Goal: Task Accomplishment & Management: Use online tool/utility

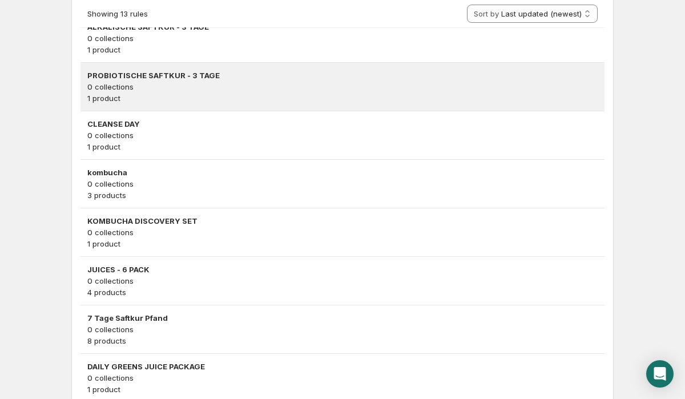
scroll to position [400, 0]
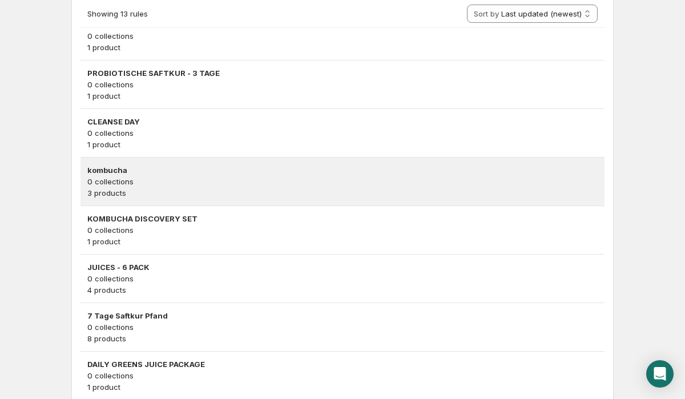
click at [195, 184] on p "0 collections" at bounding box center [342, 181] width 510 height 11
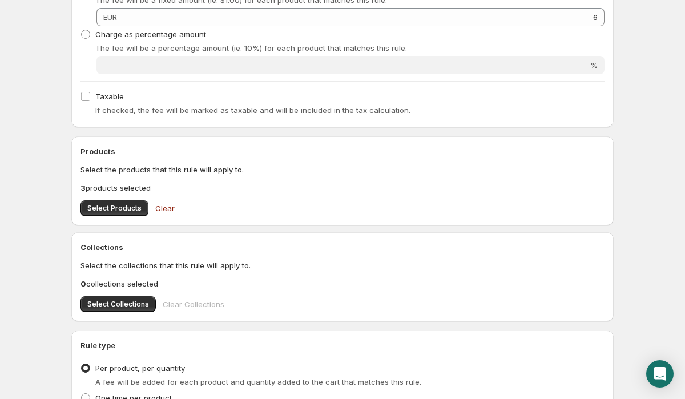
scroll to position [361, 0]
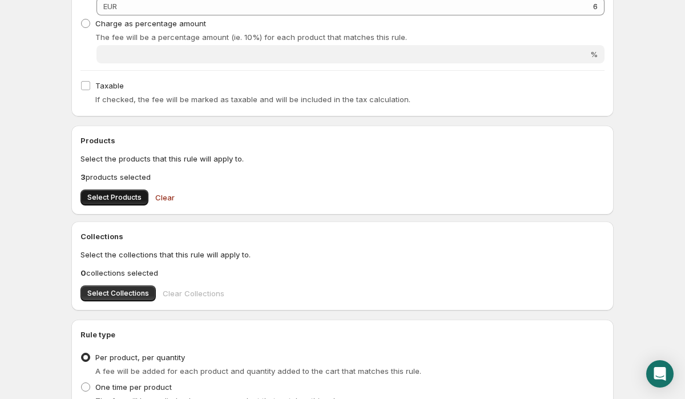
click at [118, 201] on span "Select Products" at bounding box center [114, 197] width 54 height 9
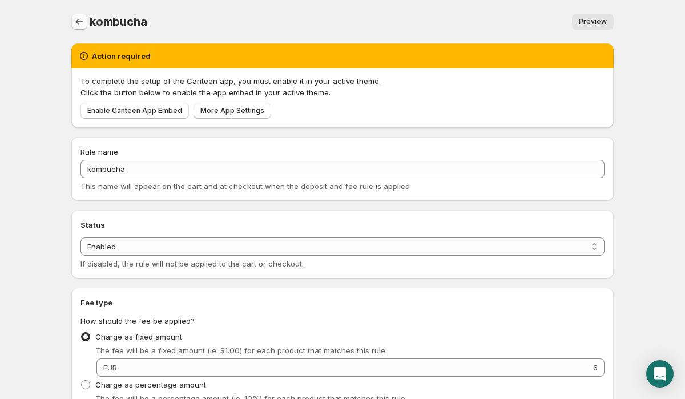
click at [76, 29] on button "Settings" at bounding box center [79, 22] width 16 height 16
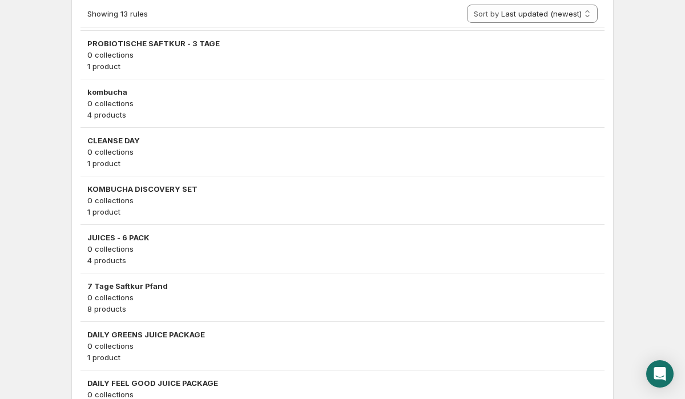
scroll to position [438, 0]
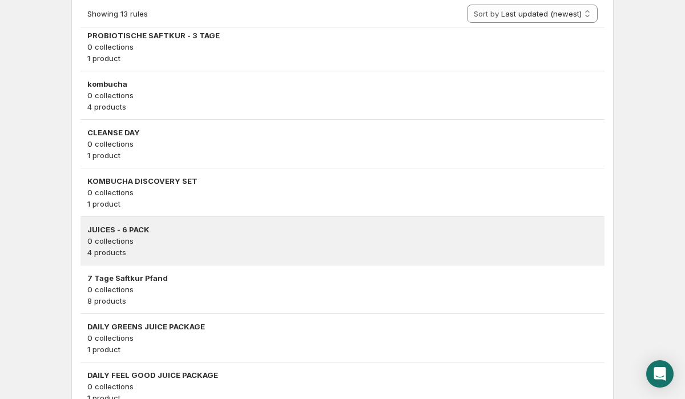
click at [137, 233] on h3 "JUICES - 6 PACK" at bounding box center [342, 229] width 510 height 11
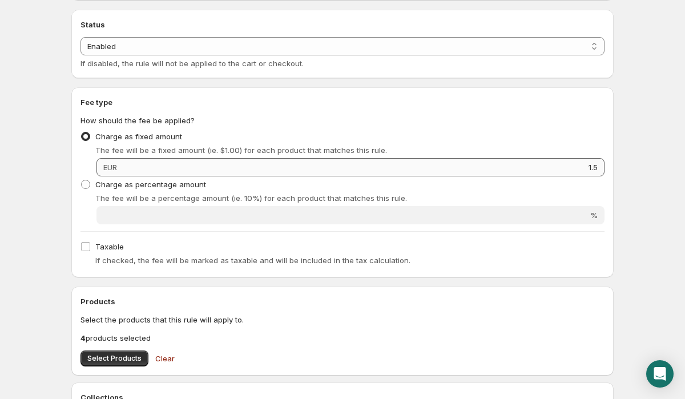
scroll to position [215, 0]
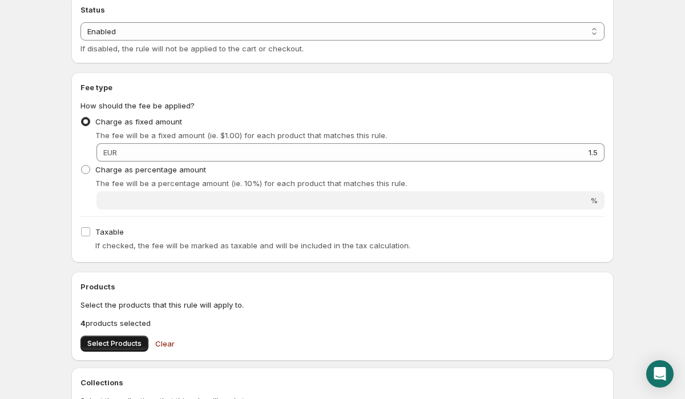
click at [118, 347] on span "Select Products" at bounding box center [114, 343] width 54 height 9
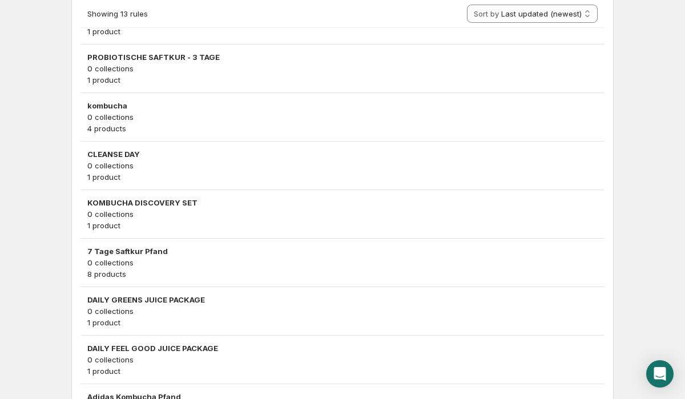
scroll to position [469, 0]
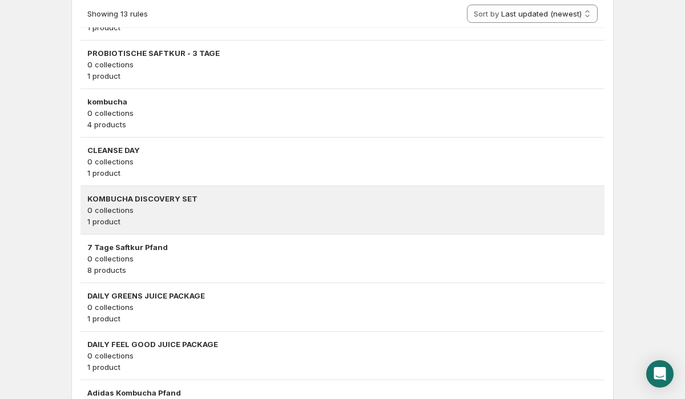
click at [167, 221] on p "1 product" at bounding box center [342, 221] width 510 height 11
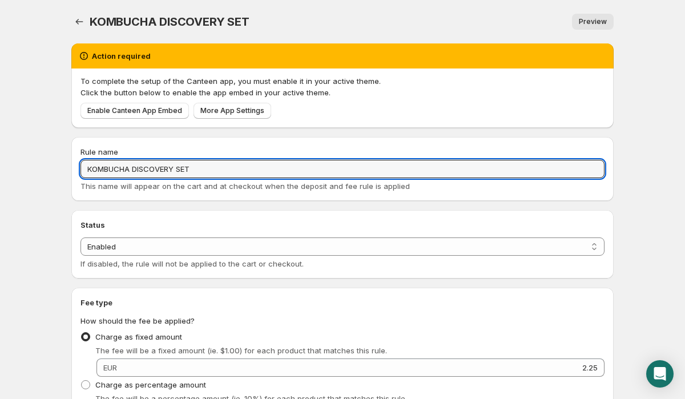
drag, startPoint x: 211, startPoint y: 170, endPoint x: 71, endPoint y: 169, distance: 139.8
click at [71, 169] on div "Rule name KOMBUCHA DISCOVERY SET This name will appear on the cart and at check…" at bounding box center [342, 169] width 542 height 64
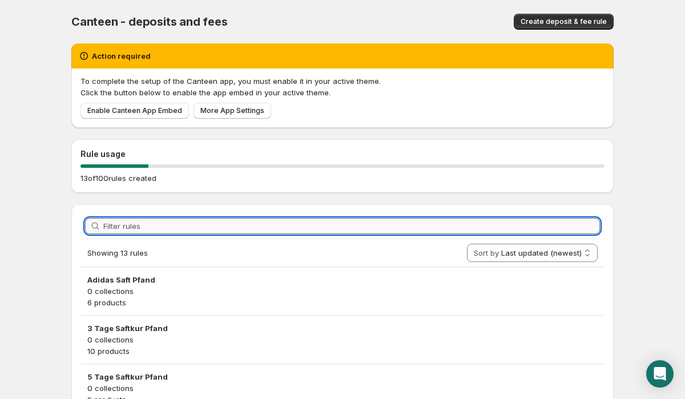
click at [296, 223] on input "Filter rules" at bounding box center [351, 226] width 496 height 16
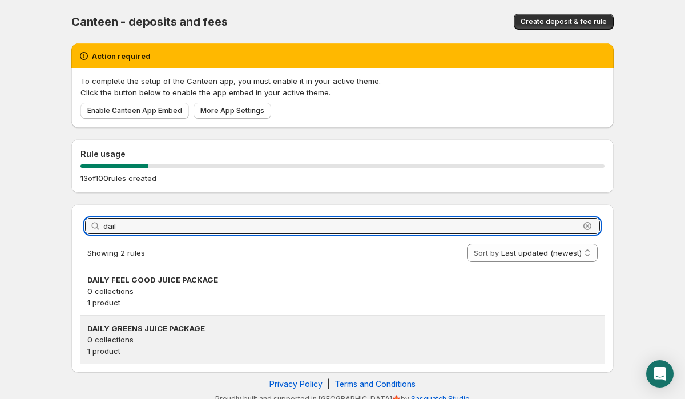
type input "dail"
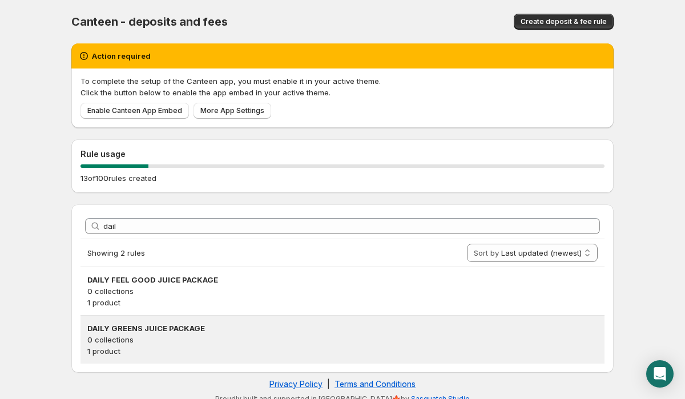
click at [199, 337] on p "0 collections" at bounding box center [342, 339] width 510 height 11
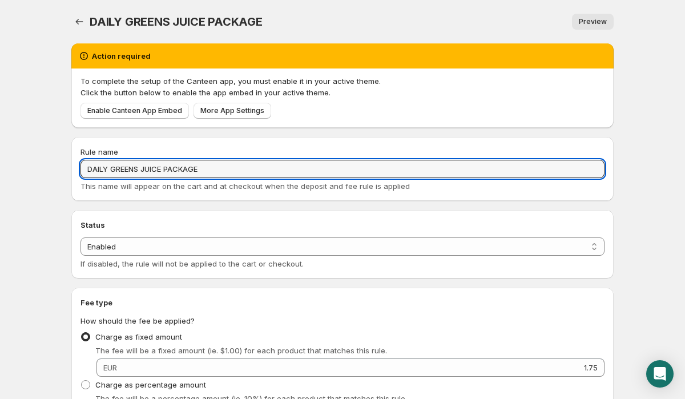
drag, startPoint x: 215, startPoint y: 170, endPoint x: 50, endPoint y: 170, distance: 164.9
click at [50, 170] on body "Home Help DAILY GREENS JUICE PACKAGE. This page is ready DAILY GREENS JUICE PAC…" at bounding box center [342, 199] width 685 height 399
click at [75, 21] on icon "Settings" at bounding box center [79, 21] width 11 height 11
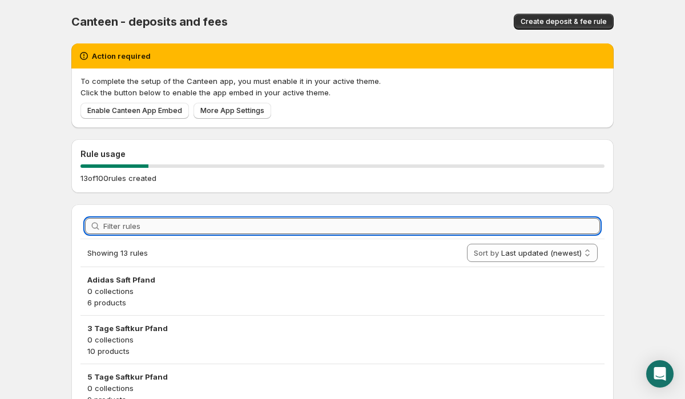
click at [271, 226] on input "Filter rules" at bounding box center [351, 226] width 496 height 16
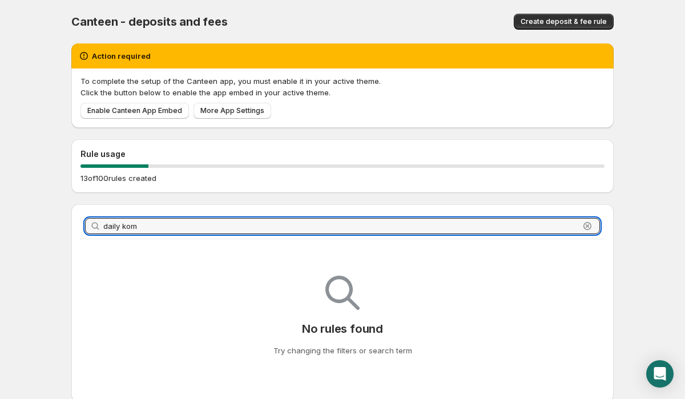
type input "daily kom"
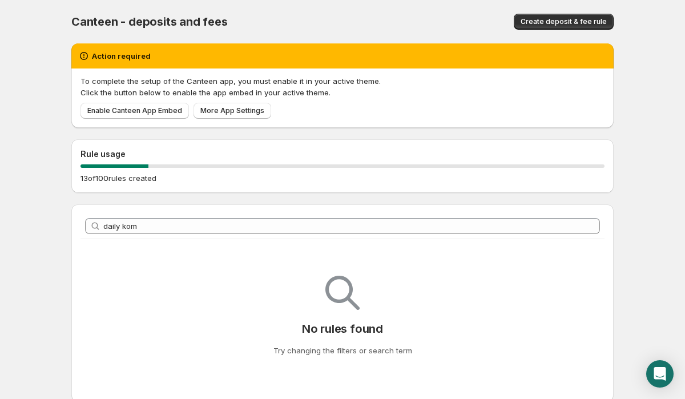
drag, startPoint x: 214, startPoint y: 214, endPoint x: 76, endPoint y: 214, distance: 138.1
click at [75, 214] on div "Filter rules daily kom Clear No rules found Try changing the filters or search …" at bounding box center [342, 302] width 542 height 197
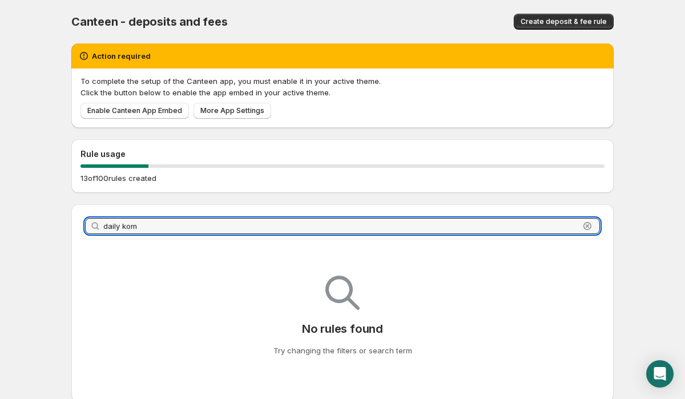
drag, startPoint x: 153, startPoint y: 226, endPoint x: 81, endPoint y: 224, distance: 71.9
click at [81, 224] on div "Filter rules daily kom Clear" at bounding box center [342, 225] width 524 height 25
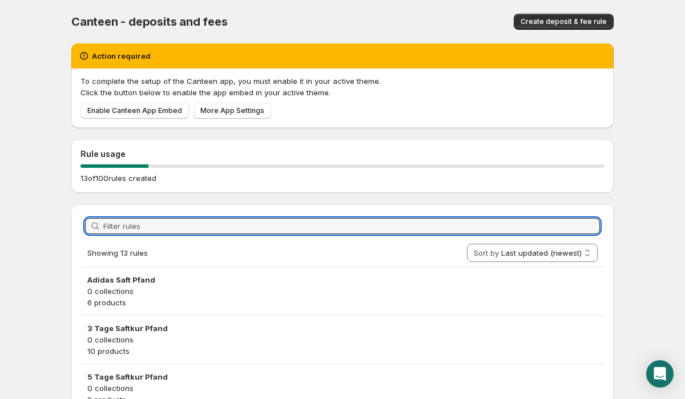
paste input "DAILY KOMBUCHA BOOSTER PACKAGE"
type input "DAILY KOMBUCHA BOOSTER PACKAGE"
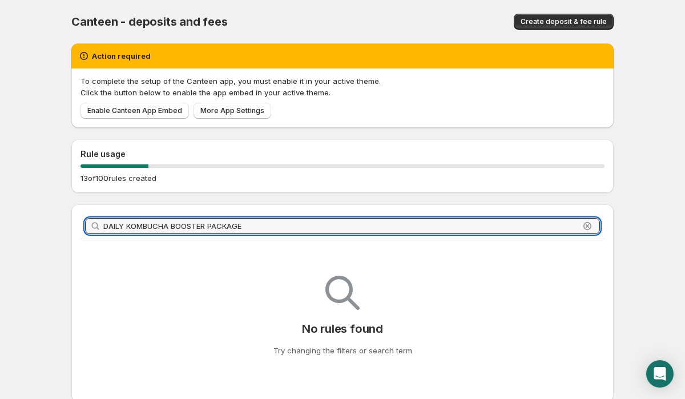
drag, startPoint x: 267, startPoint y: 228, endPoint x: -10, endPoint y: 226, distance: 276.7
click at [0, 226] on html "Home Help Canteen - deposits and fees. This page is ready Canteen - deposits an…" at bounding box center [342, 199] width 685 height 399
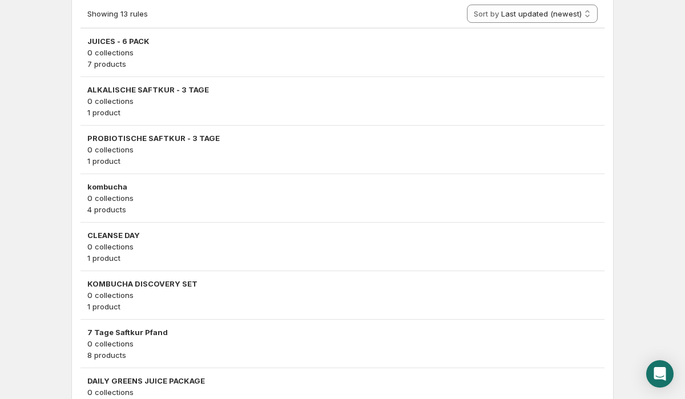
scroll to position [544, 0]
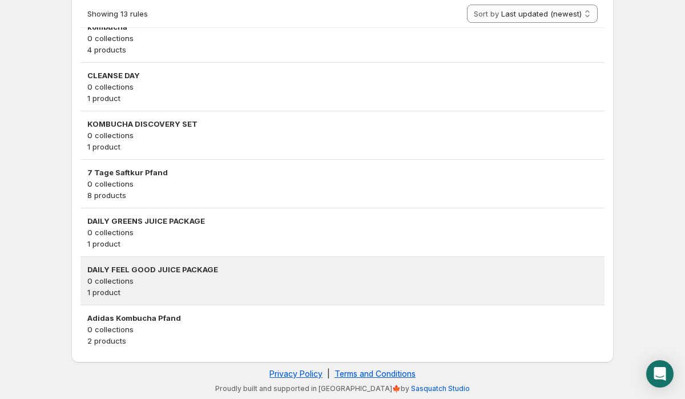
click at [173, 293] on p "1 product" at bounding box center [342, 291] width 510 height 11
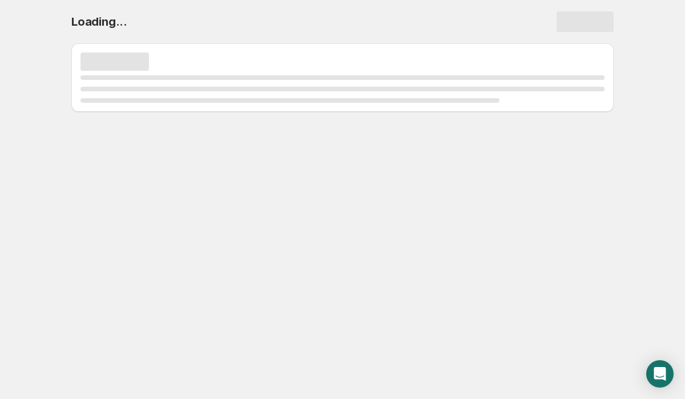
scroll to position [0, 0]
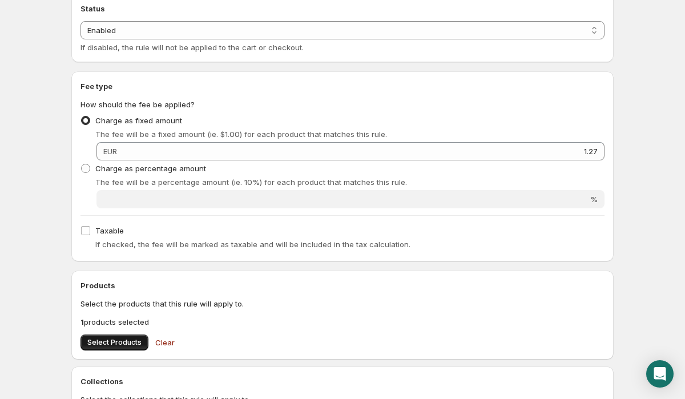
scroll to position [13, 0]
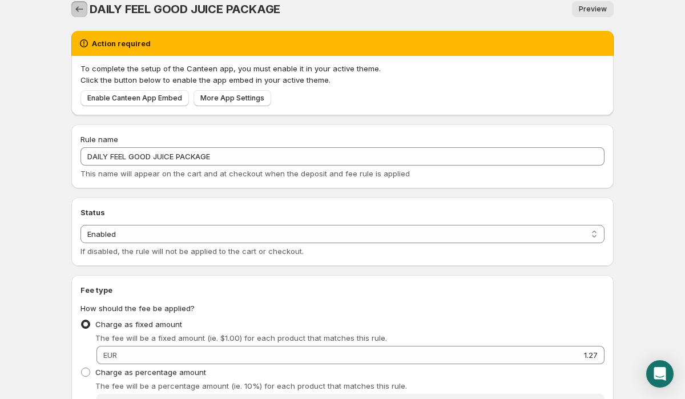
click at [83, 9] on icon "Settings" at bounding box center [79, 8] width 11 height 11
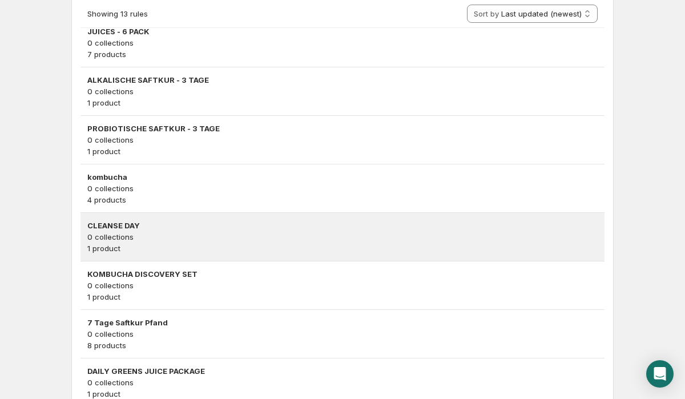
scroll to position [391, 0]
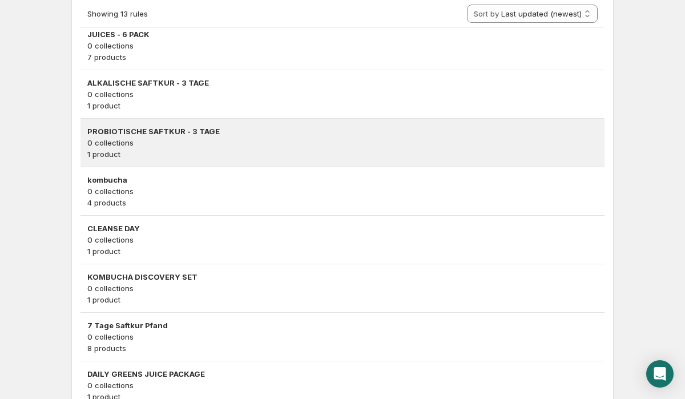
click at [136, 149] on p "1 product" at bounding box center [342, 153] width 510 height 11
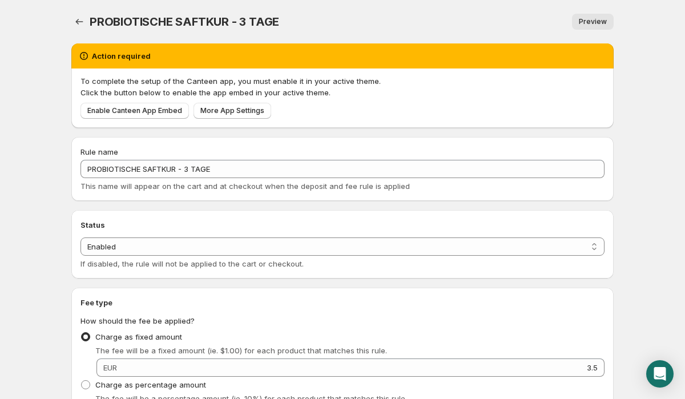
click at [77, 11] on div "PROBIOTISCHE SAFTKUR - 3 TAGE. This page is ready PROBIOTISCHE SAFTKUR - 3 TAGE…" at bounding box center [342, 21] width 542 height 43
click at [75, 18] on icon "Settings" at bounding box center [79, 21] width 11 height 11
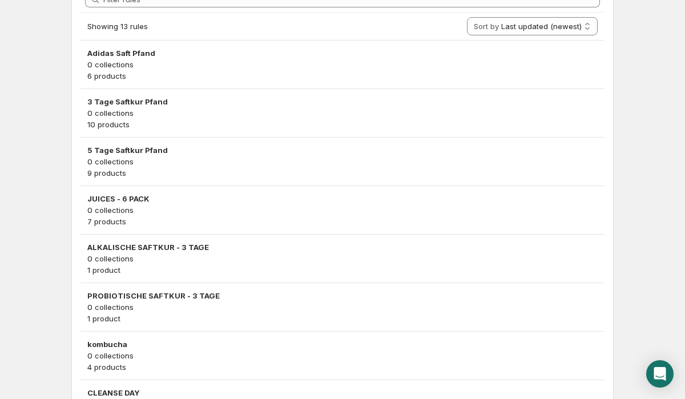
scroll to position [247, 0]
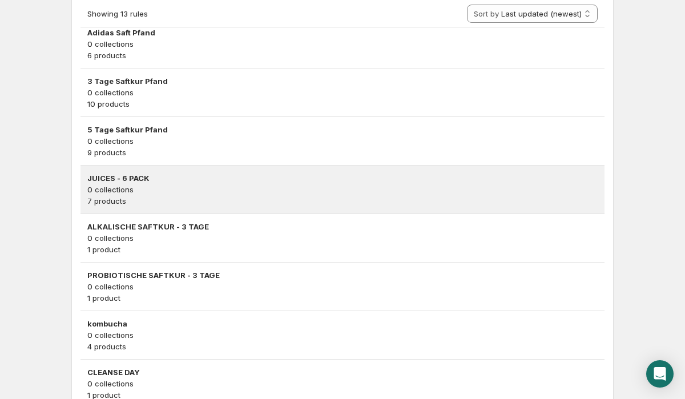
click at [141, 202] on p "7 products" at bounding box center [342, 200] width 510 height 11
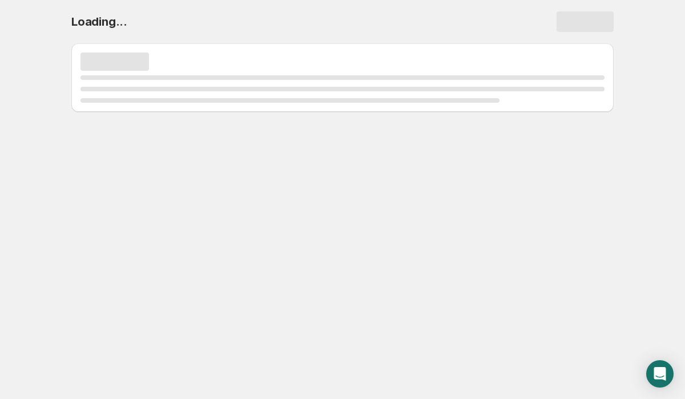
scroll to position [0, 0]
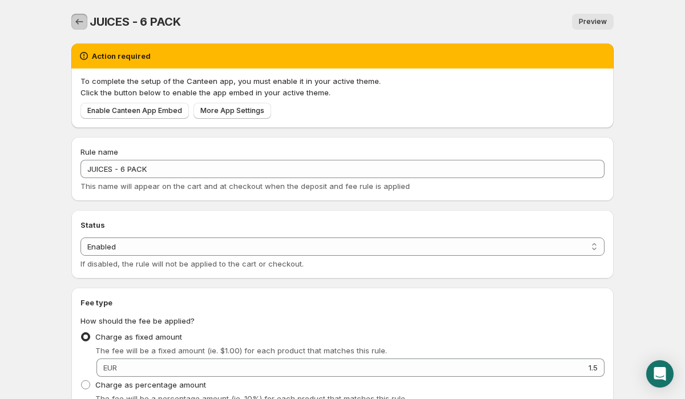
click at [76, 17] on icon "Settings" at bounding box center [79, 21] width 11 height 11
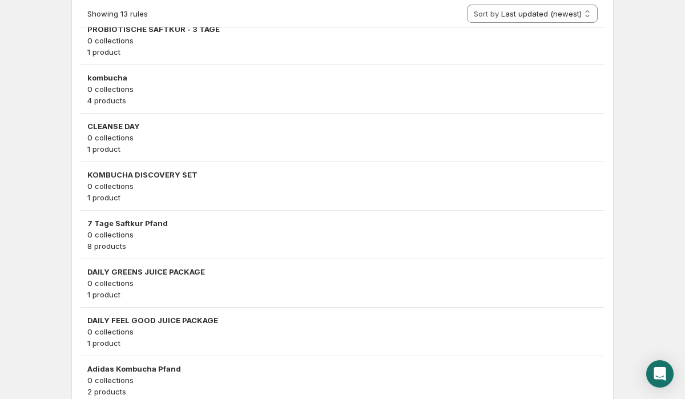
scroll to position [544, 0]
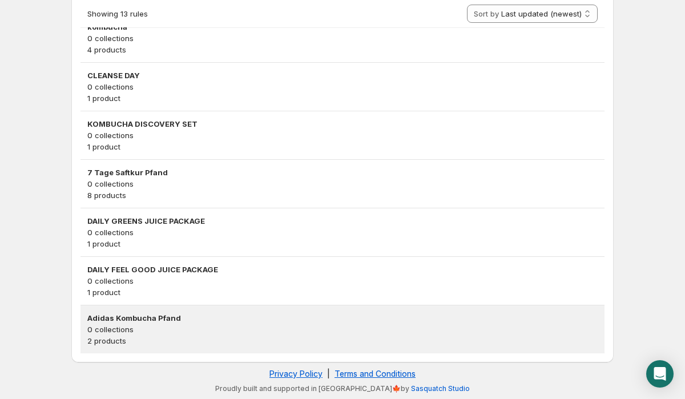
click at [153, 333] on p "0 collections" at bounding box center [342, 328] width 510 height 11
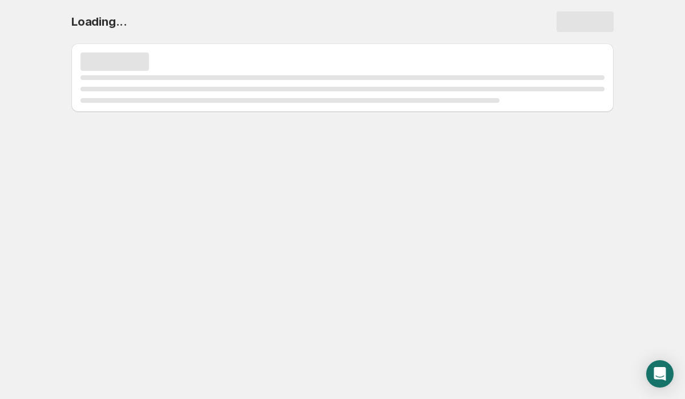
scroll to position [0, 0]
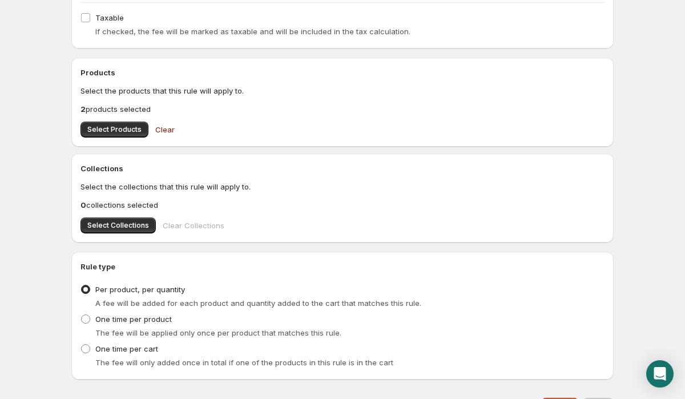
scroll to position [455, 0]
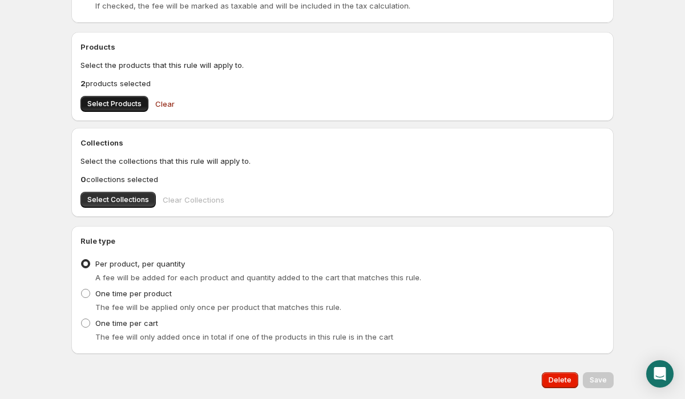
click at [102, 98] on button "Select Products" at bounding box center [114, 104] width 68 height 16
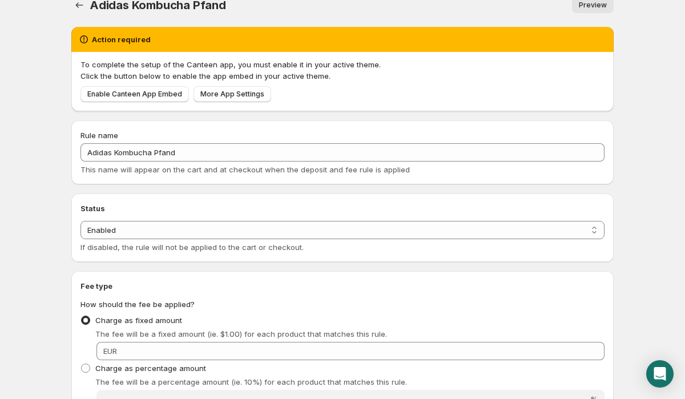
scroll to position [0, 0]
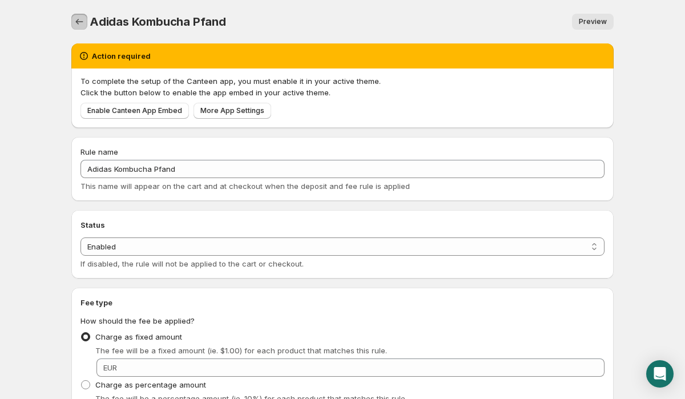
click at [80, 20] on icon "Settings" at bounding box center [79, 21] width 11 height 11
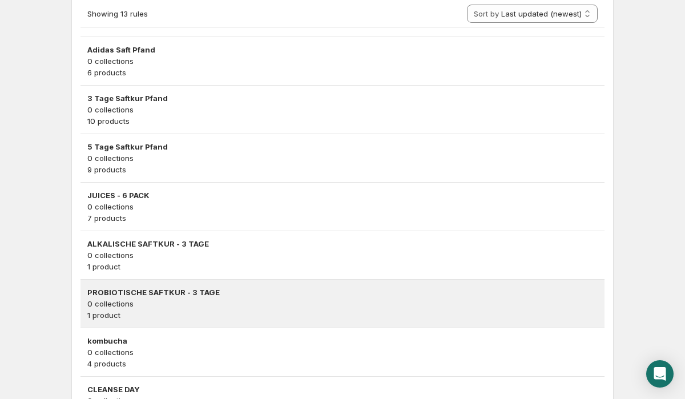
scroll to position [172, 0]
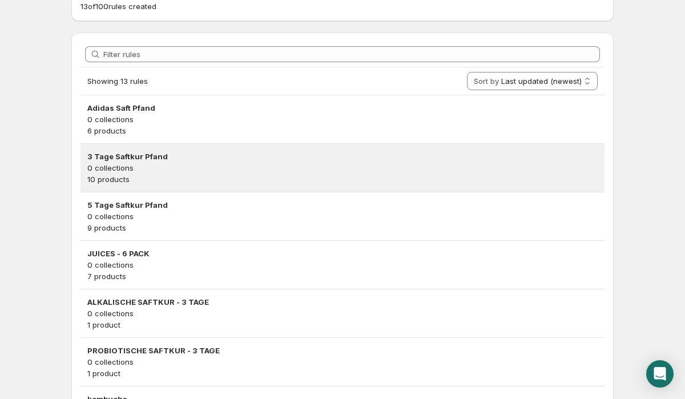
click at [214, 172] on p "0 collections" at bounding box center [342, 167] width 510 height 11
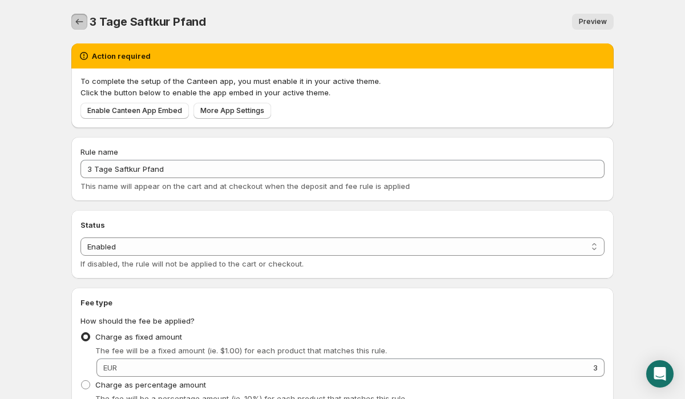
click at [79, 22] on icon "Settings" at bounding box center [79, 21] width 11 height 11
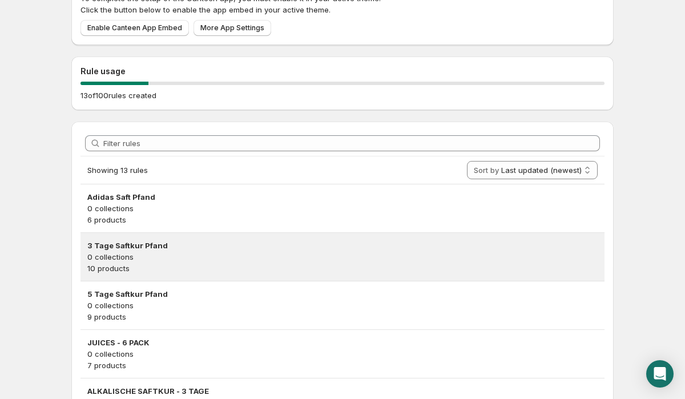
scroll to position [88, 0]
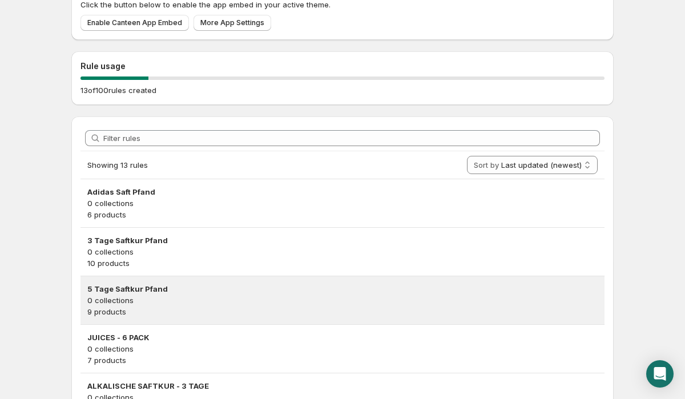
click at [141, 313] on p "9 products" at bounding box center [342, 311] width 510 height 11
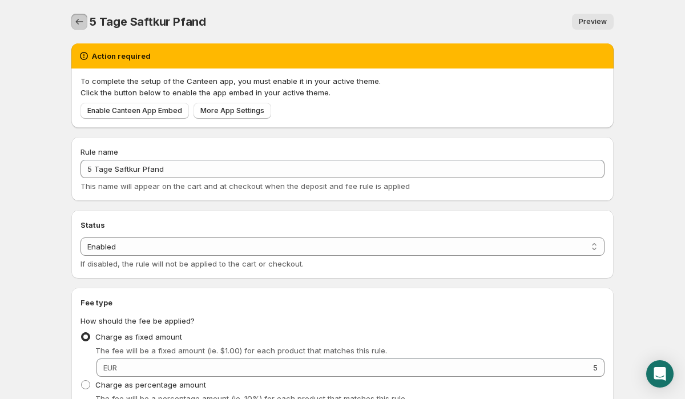
click at [79, 18] on icon "Settings" at bounding box center [79, 21] width 11 height 11
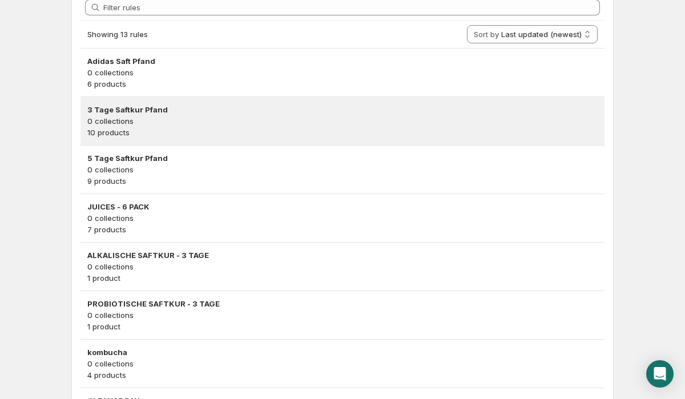
scroll to position [237, 0]
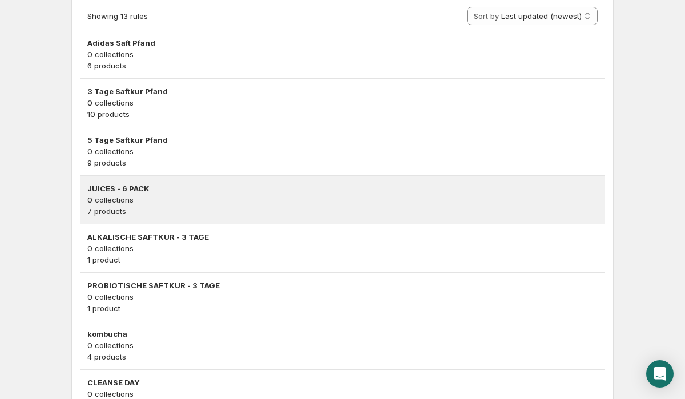
click at [141, 205] on p "0 collections" at bounding box center [342, 199] width 510 height 11
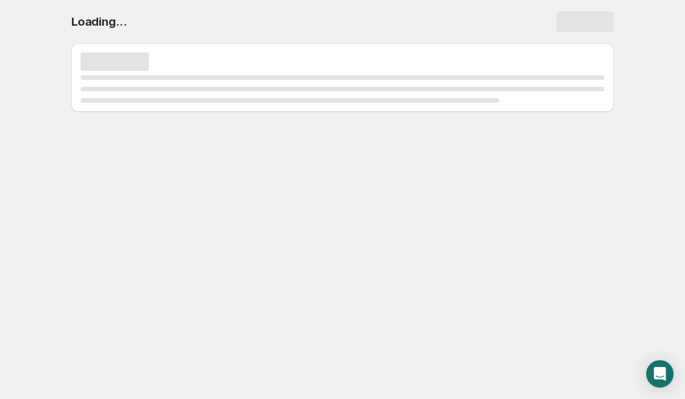
scroll to position [0, 0]
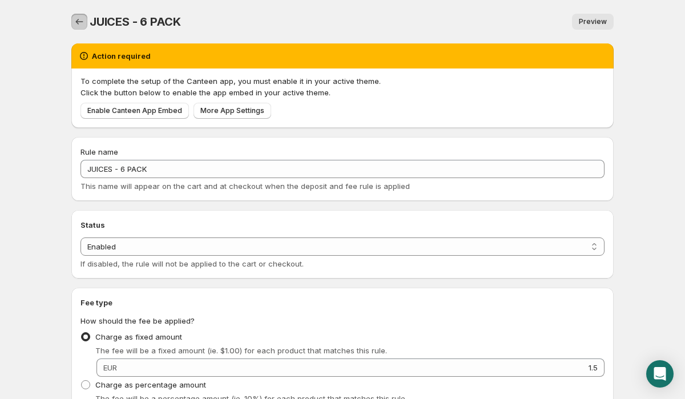
click at [79, 18] on icon "Settings" at bounding box center [79, 21] width 11 height 11
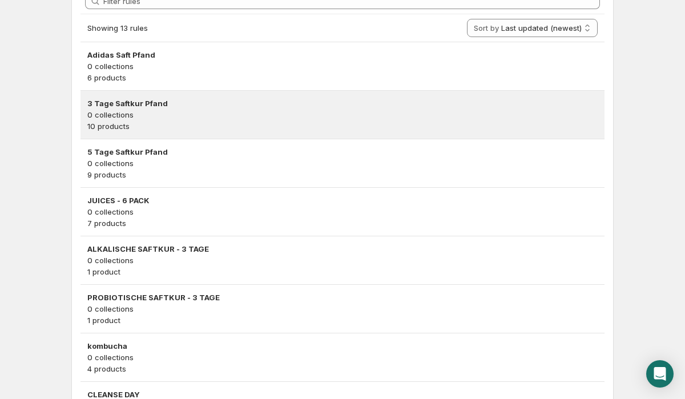
scroll to position [360, 0]
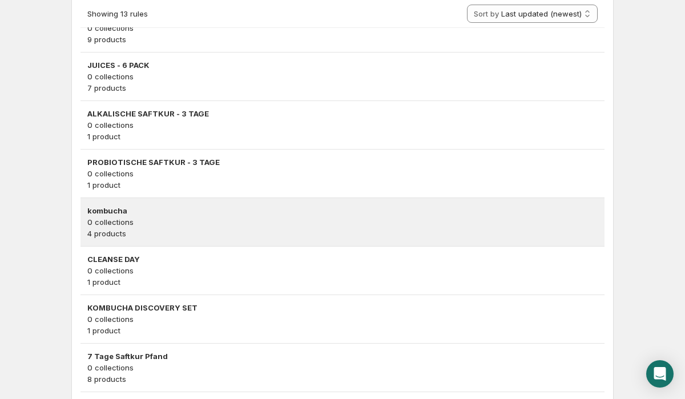
click at [148, 221] on p "0 collections" at bounding box center [342, 221] width 510 height 11
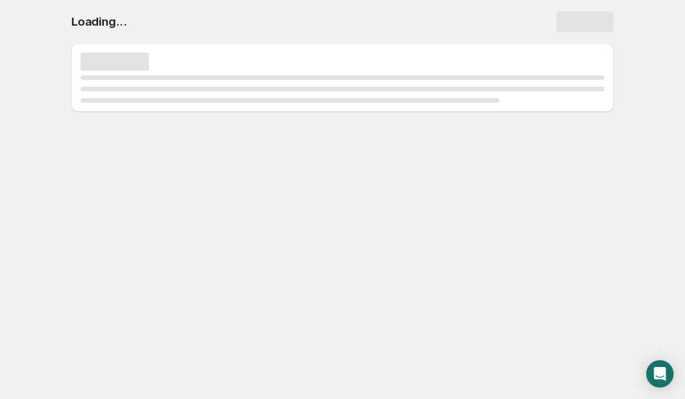
scroll to position [0, 0]
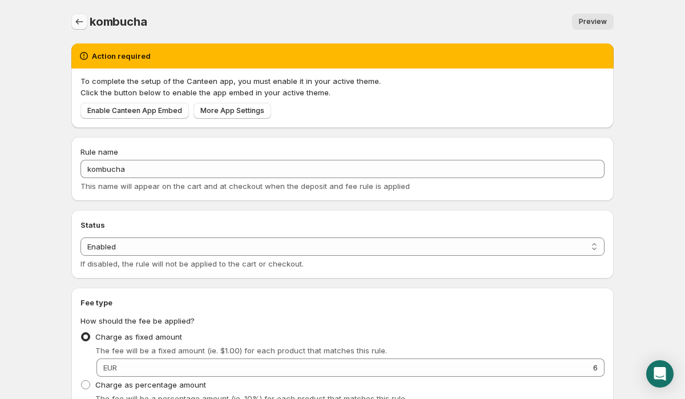
click at [79, 17] on icon "Settings" at bounding box center [79, 21] width 11 height 11
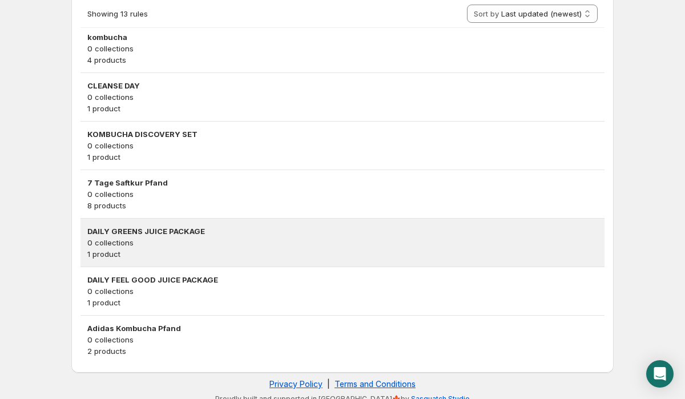
scroll to position [534, 0]
click at [142, 245] on p "0 collections" at bounding box center [342, 241] width 510 height 11
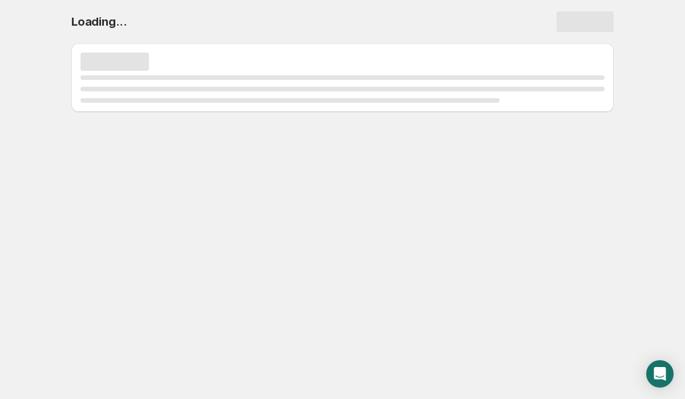
scroll to position [0, 0]
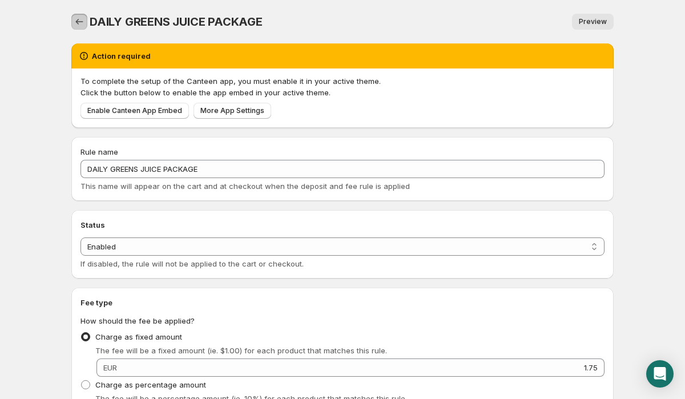
click at [82, 23] on icon "Settings" at bounding box center [79, 21] width 11 height 11
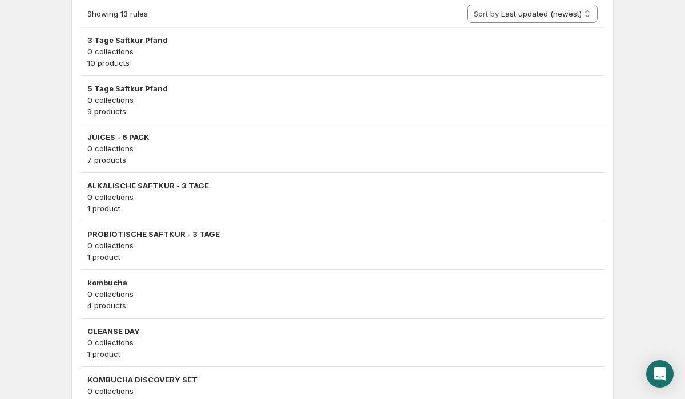
scroll to position [544, 0]
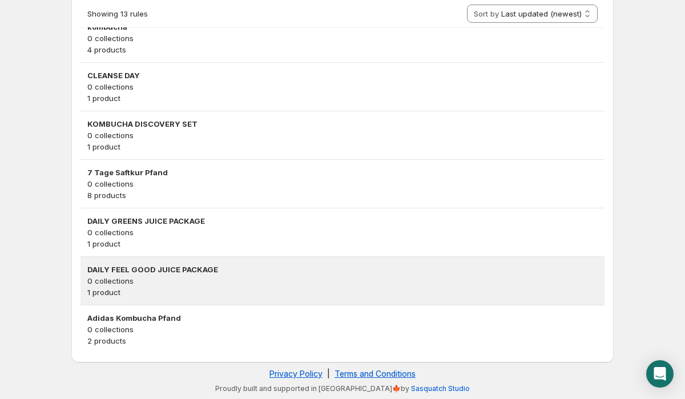
click at [134, 297] on p "1 product" at bounding box center [342, 291] width 510 height 11
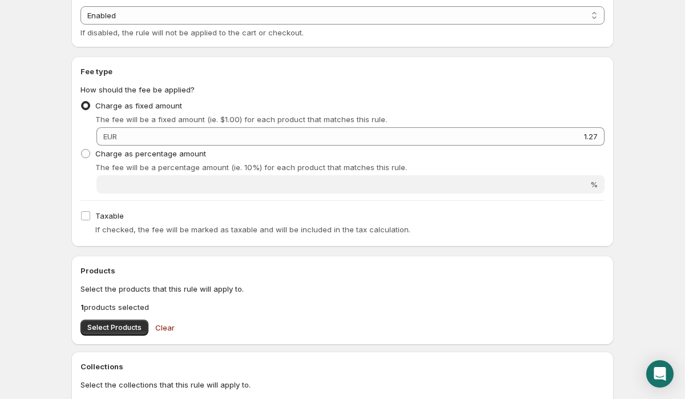
scroll to position [234, 0]
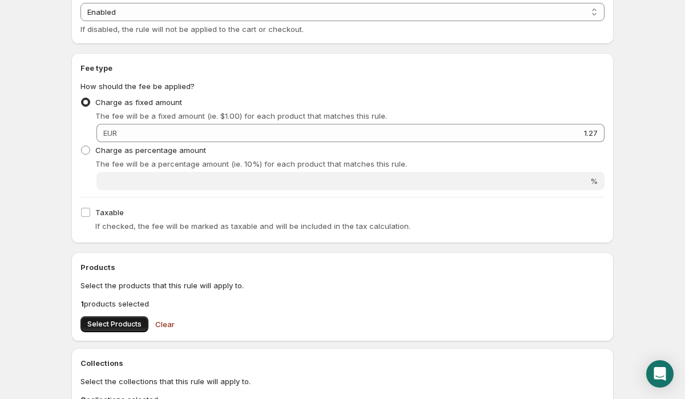
click at [112, 322] on span "Select Products" at bounding box center [114, 323] width 54 height 9
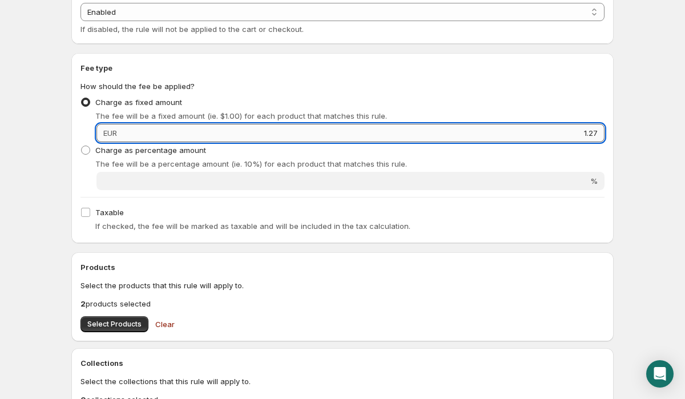
click at [597, 133] on input "1.27" at bounding box center [362, 133] width 484 height 18
type input "1.25"
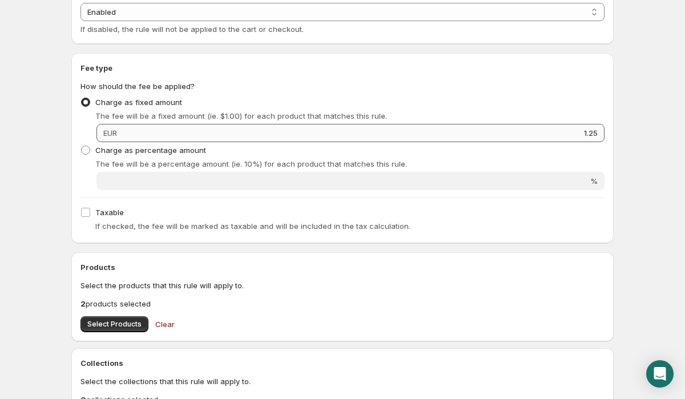
scroll to position [0, 0]
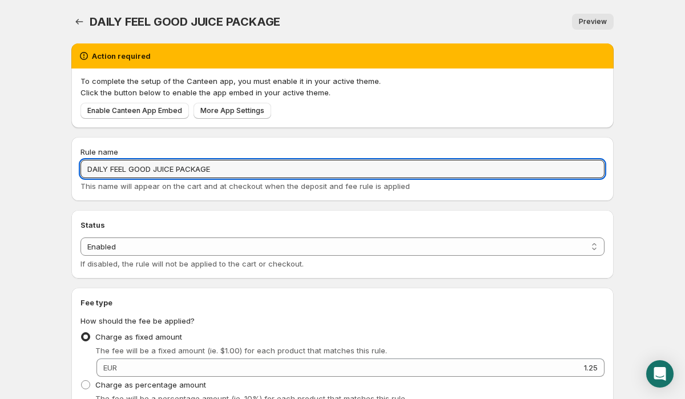
drag, startPoint x: 245, startPoint y: 170, endPoint x: 54, endPoint y: 171, distance: 190.5
click at [54, 171] on body "Home Help DAILY FEEL GOOD JUICE PACKAGE. This page is ready DAILY FEEL GOOD JUI…" at bounding box center [342, 199] width 685 height 399
click at [84, 22] on icon "Settings" at bounding box center [79, 21] width 11 height 11
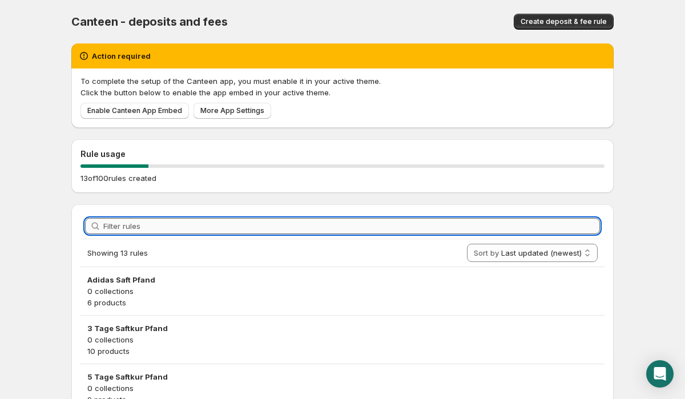
click at [213, 225] on input "Filter rules" at bounding box center [351, 226] width 496 height 16
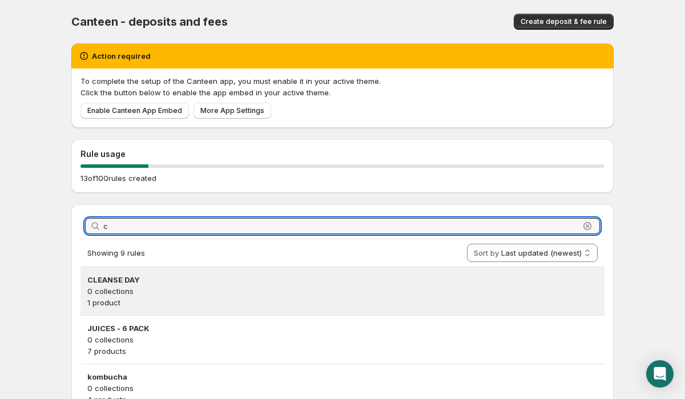
type input "c"
click at [159, 293] on p "0 collections" at bounding box center [342, 290] width 510 height 11
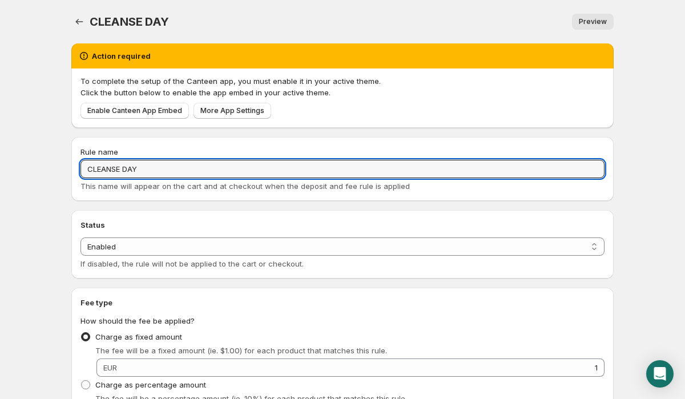
drag, startPoint x: 177, startPoint y: 164, endPoint x: 66, endPoint y: 165, distance: 110.7
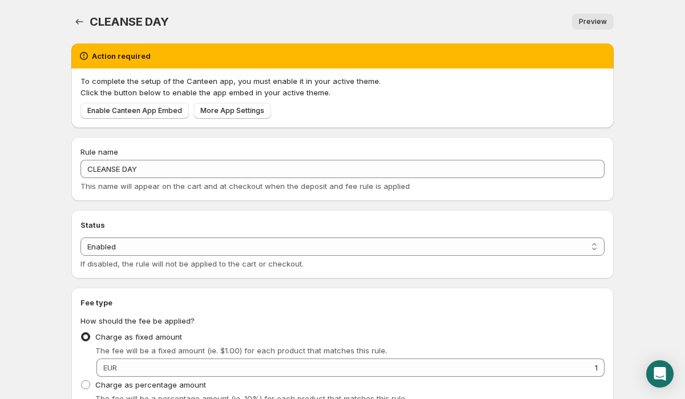
scroll to position [19, 0]
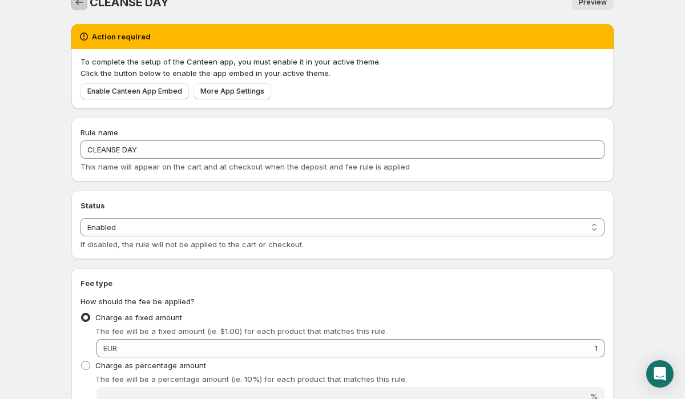
click at [78, 4] on icon "Settings" at bounding box center [79, 1] width 7 height 5
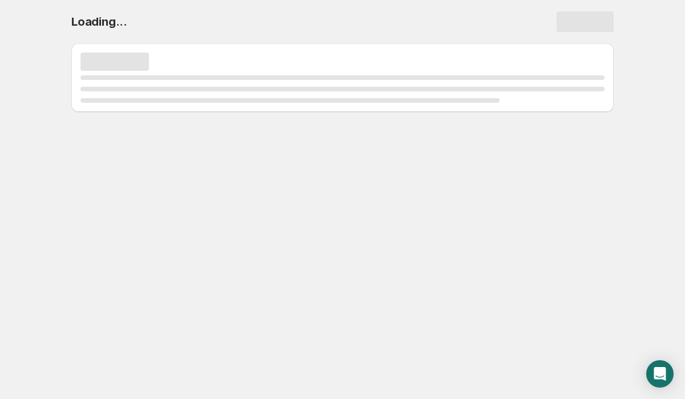
scroll to position [0, 0]
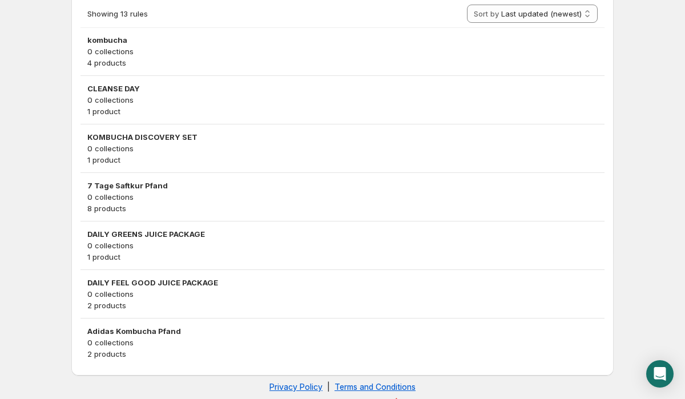
scroll to position [535, 0]
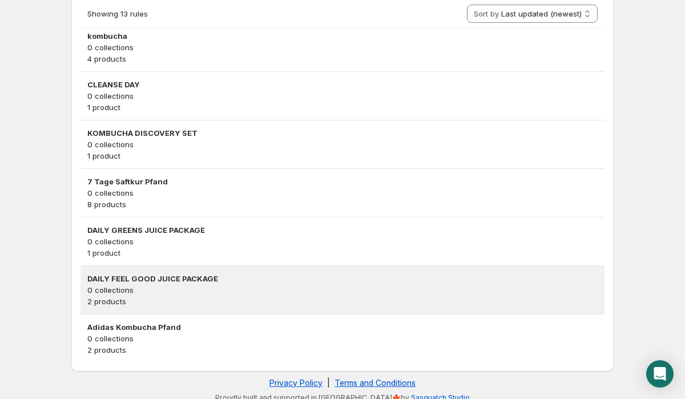
click at [220, 303] on p "2 products" at bounding box center [342, 301] width 510 height 11
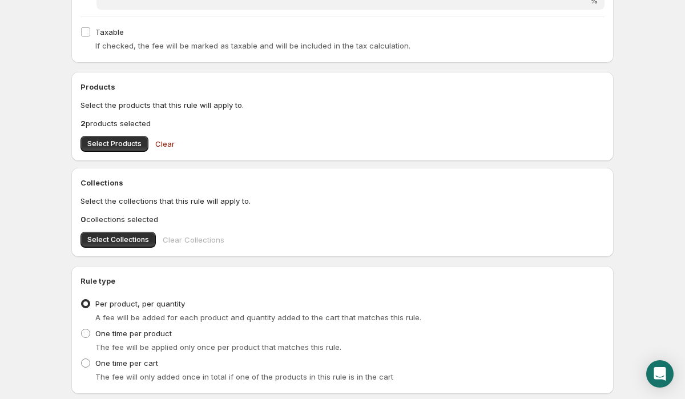
scroll to position [450, 0]
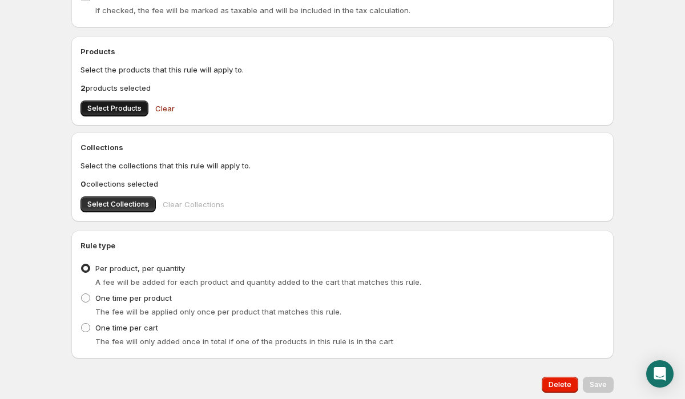
click at [115, 105] on span "Select Products" at bounding box center [114, 108] width 54 height 9
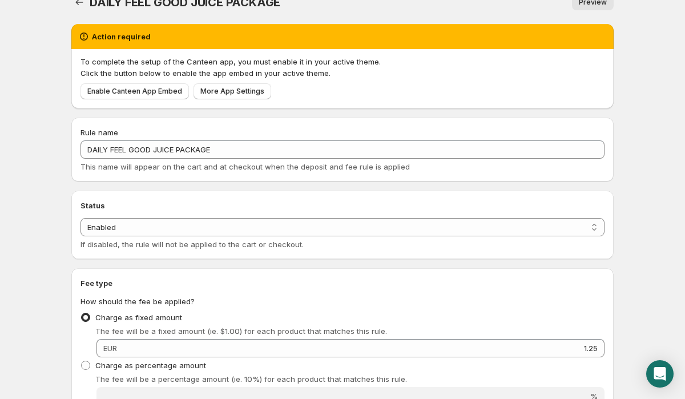
scroll to position [0, 0]
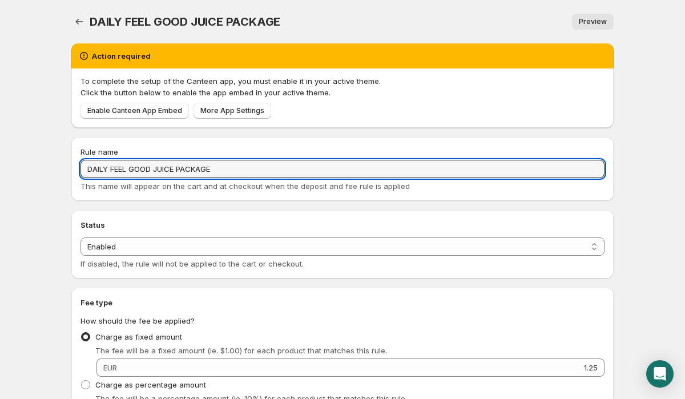
drag, startPoint x: 225, startPoint y: 172, endPoint x: 42, endPoint y: 172, distance: 183.1
click at [42, 172] on body "Home Help DAILY FEEL GOOD JUICE PACKAGE. This page is ready DAILY FEEL GOOD JUI…" at bounding box center [342, 199] width 685 height 399
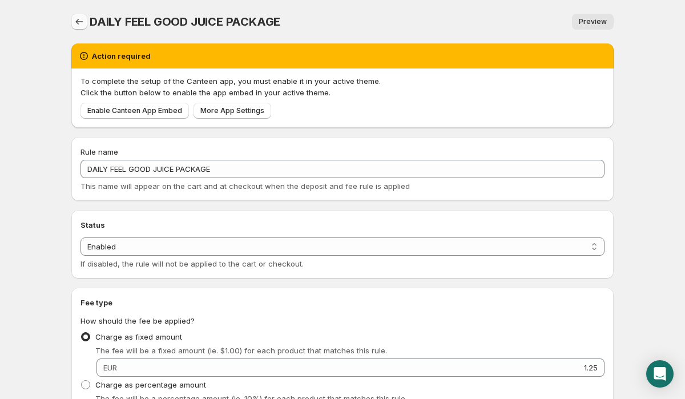
click at [75, 25] on icon "Settings" at bounding box center [79, 21] width 11 height 11
